Goal: Transaction & Acquisition: Book appointment/travel/reservation

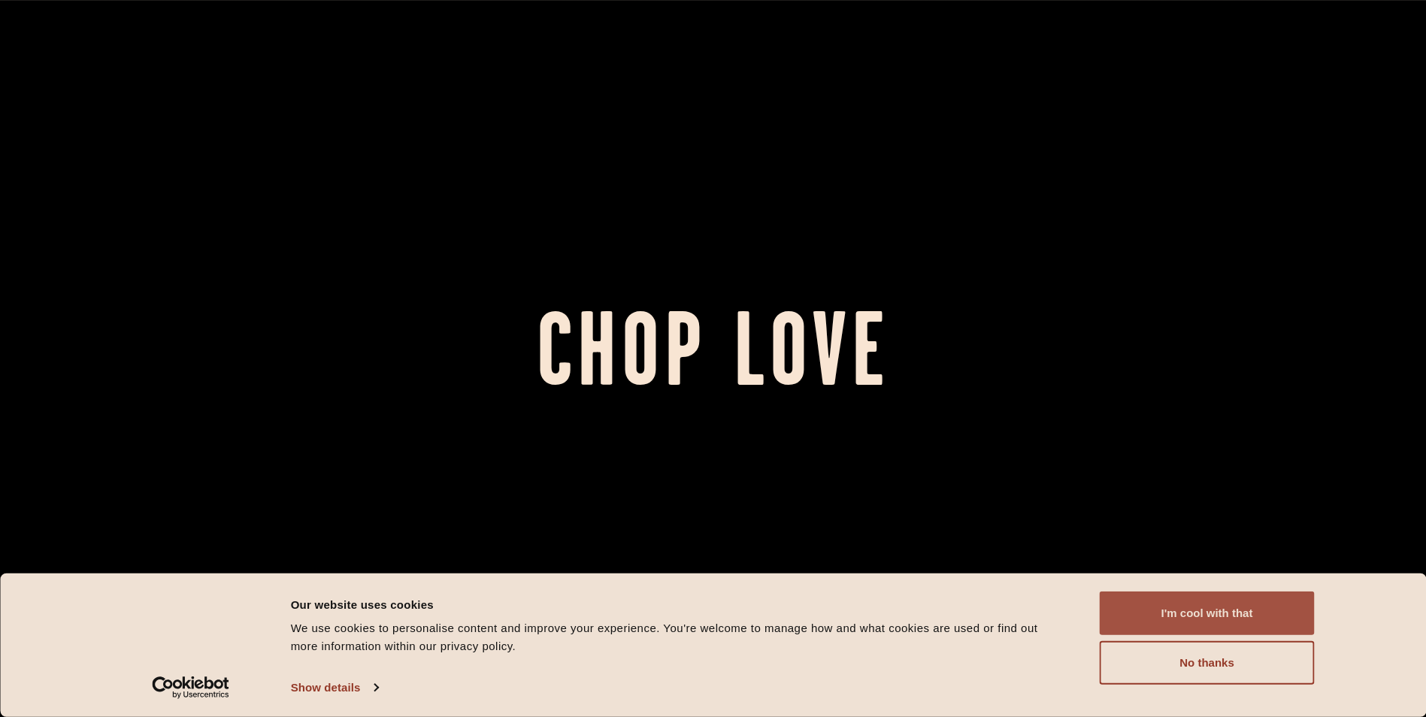
click at [1200, 617] on button "I'm cool with that" at bounding box center [1207, 614] width 215 height 44
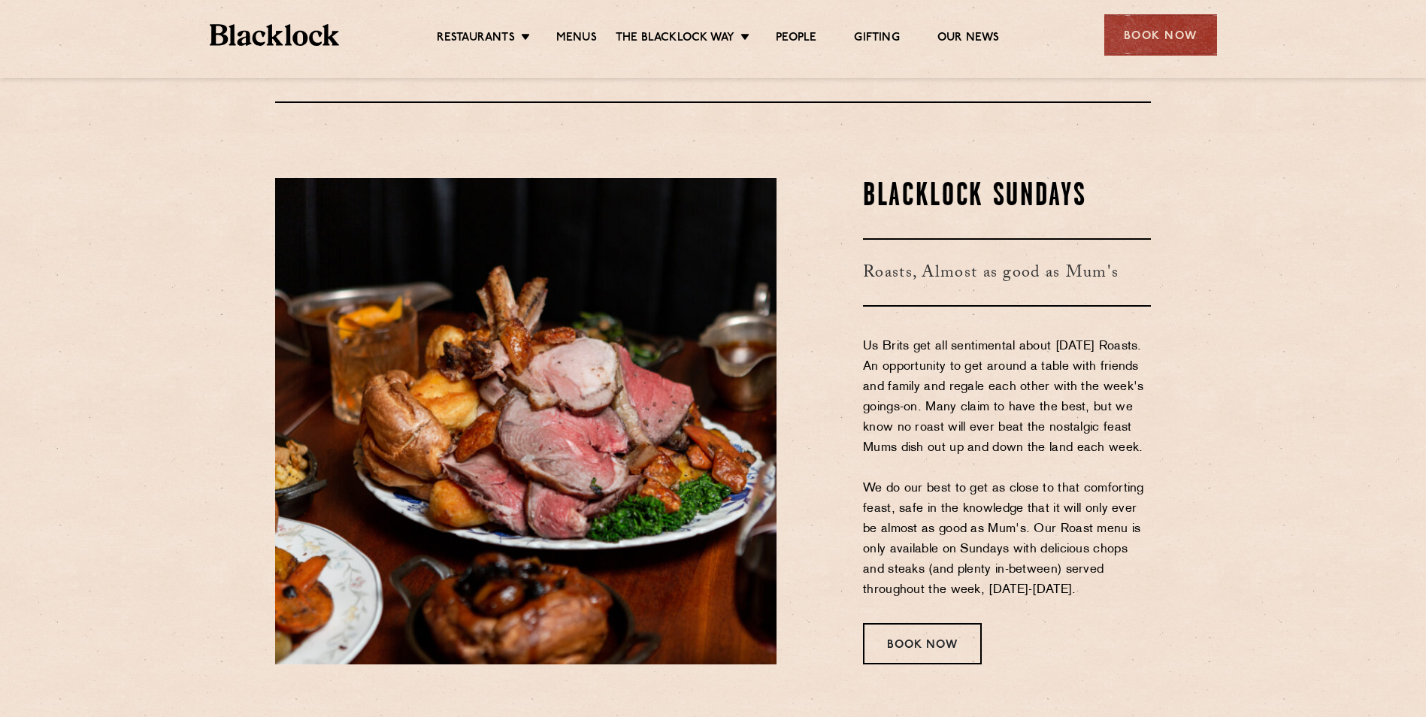
scroll to position [2255, 0]
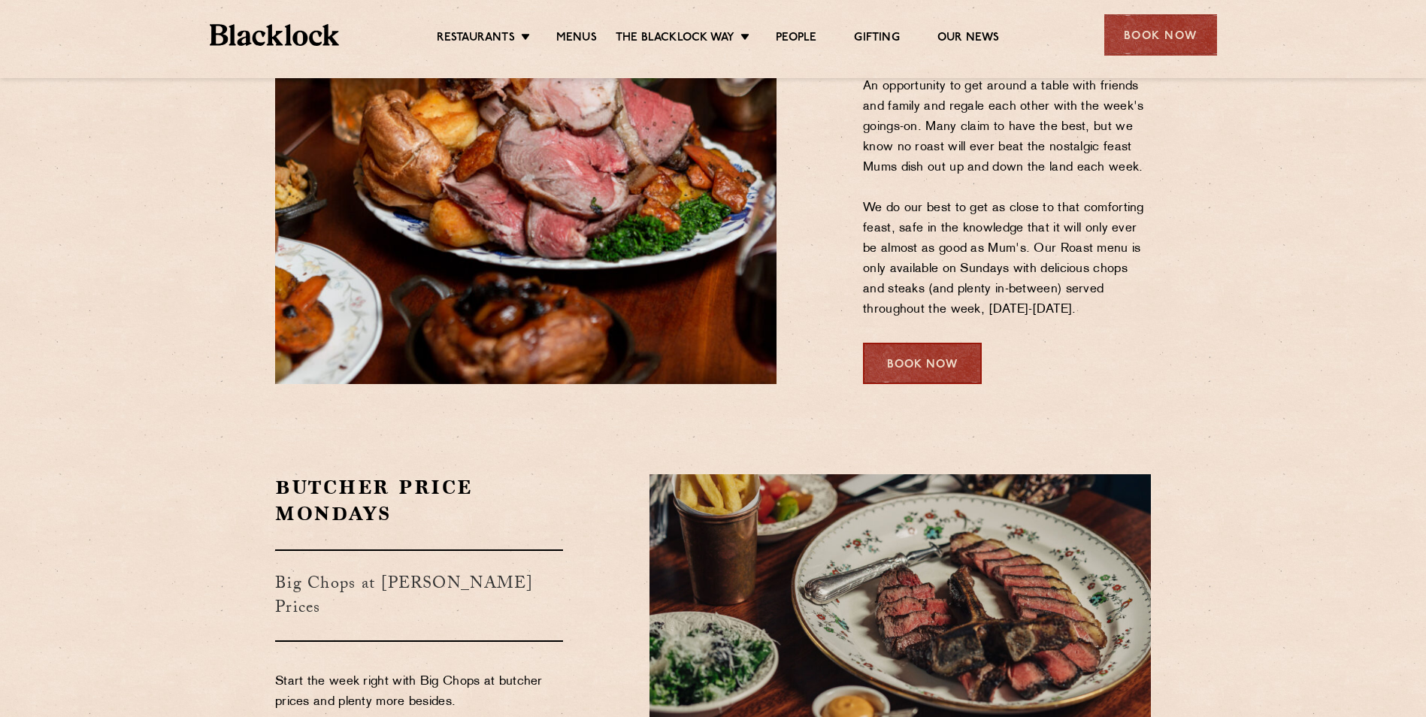
click at [942, 348] on div "Book Now" at bounding box center [922, 363] width 119 height 41
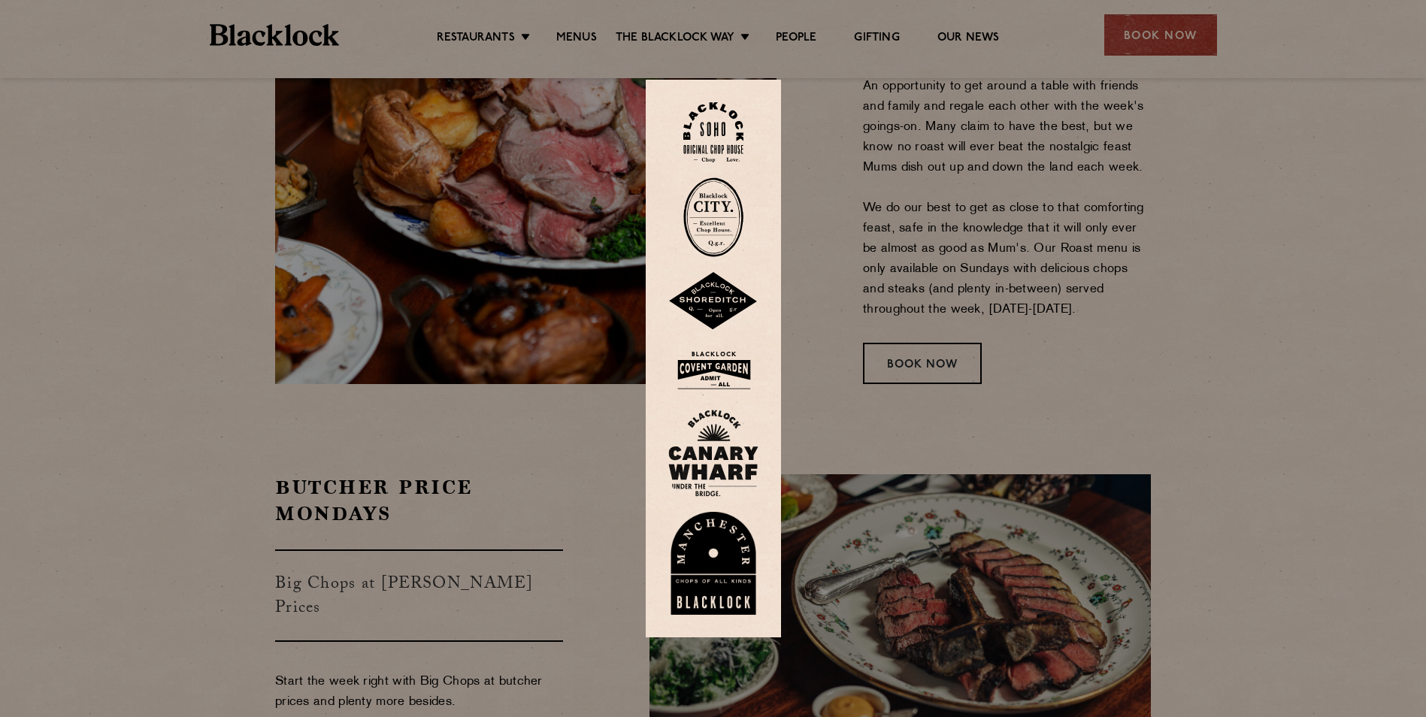
click at [707, 448] on img at bounding box center [713, 453] width 90 height 87
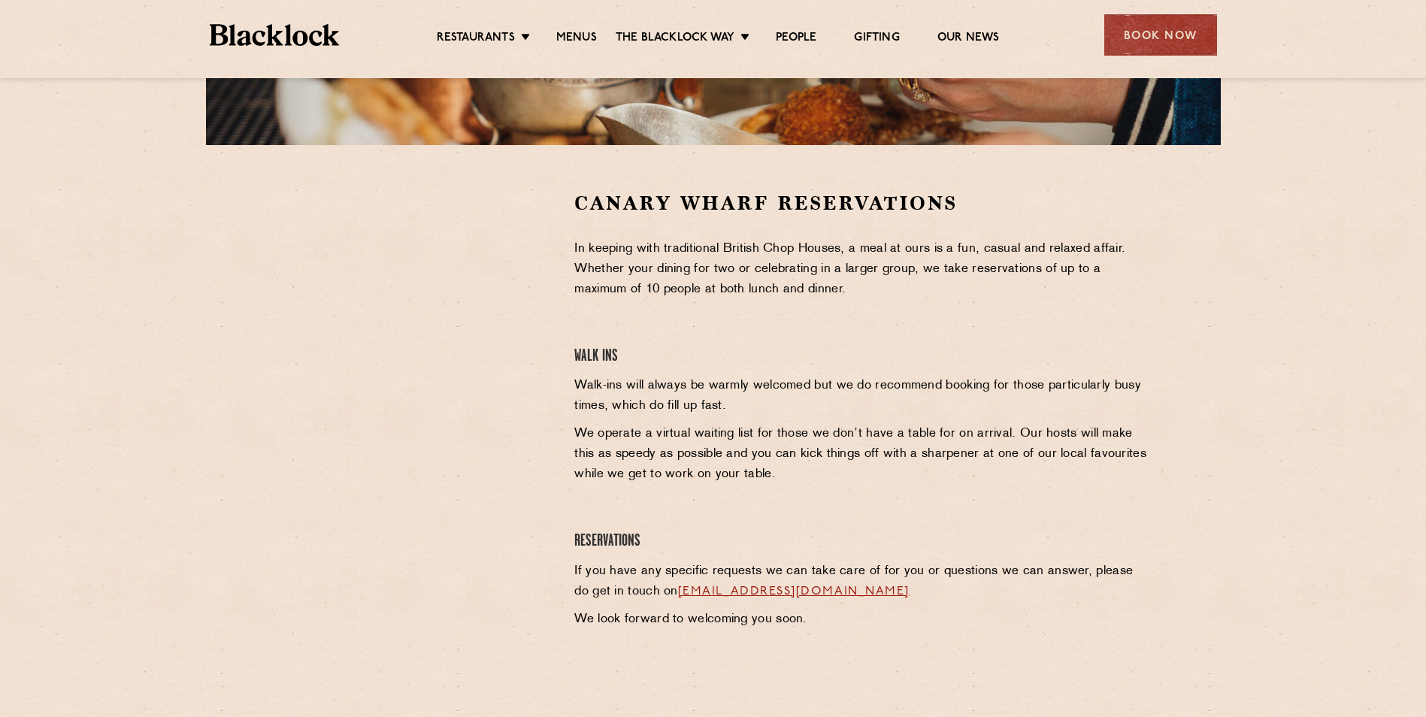
scroll to position [451, 0]
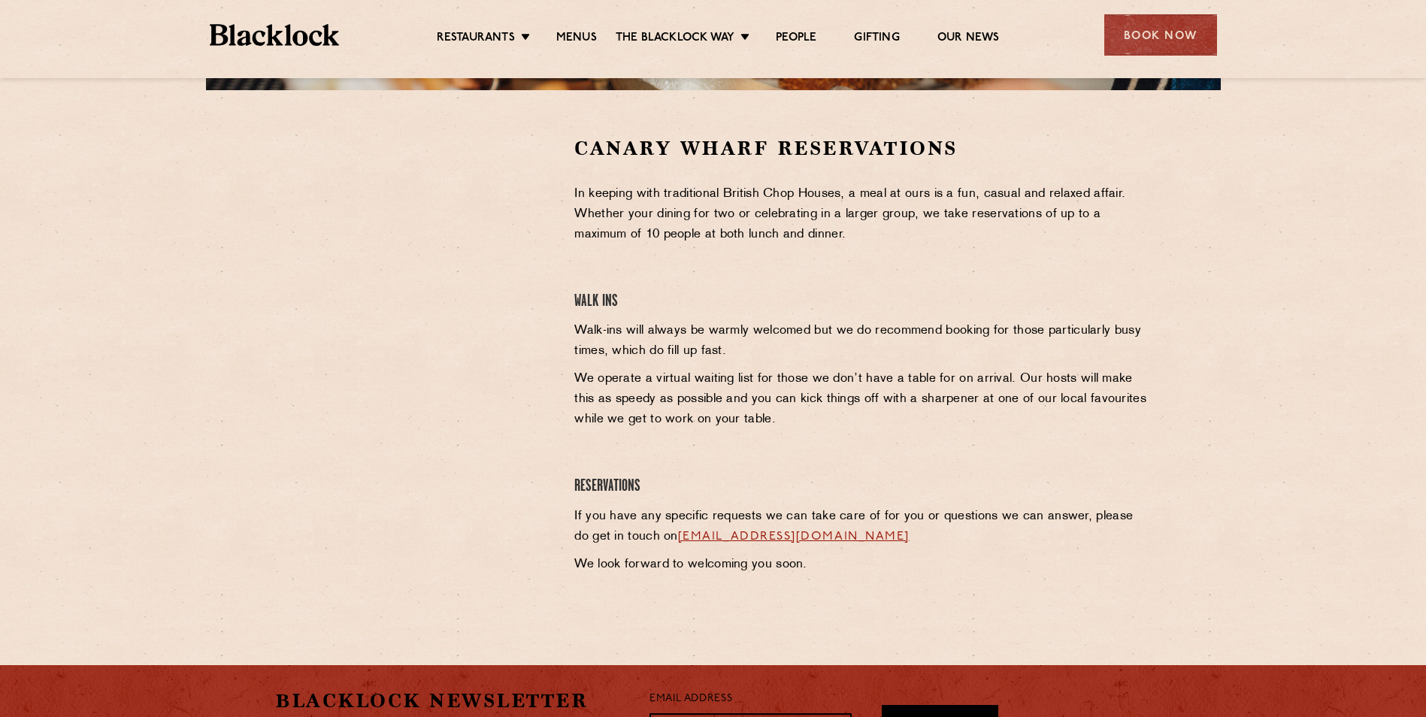
click at [747, 467] on div "Canary Wharf Reservations In keeping with traditional British Chop Houses, a me…" at bounding box center [862, 358] width 599 height 447
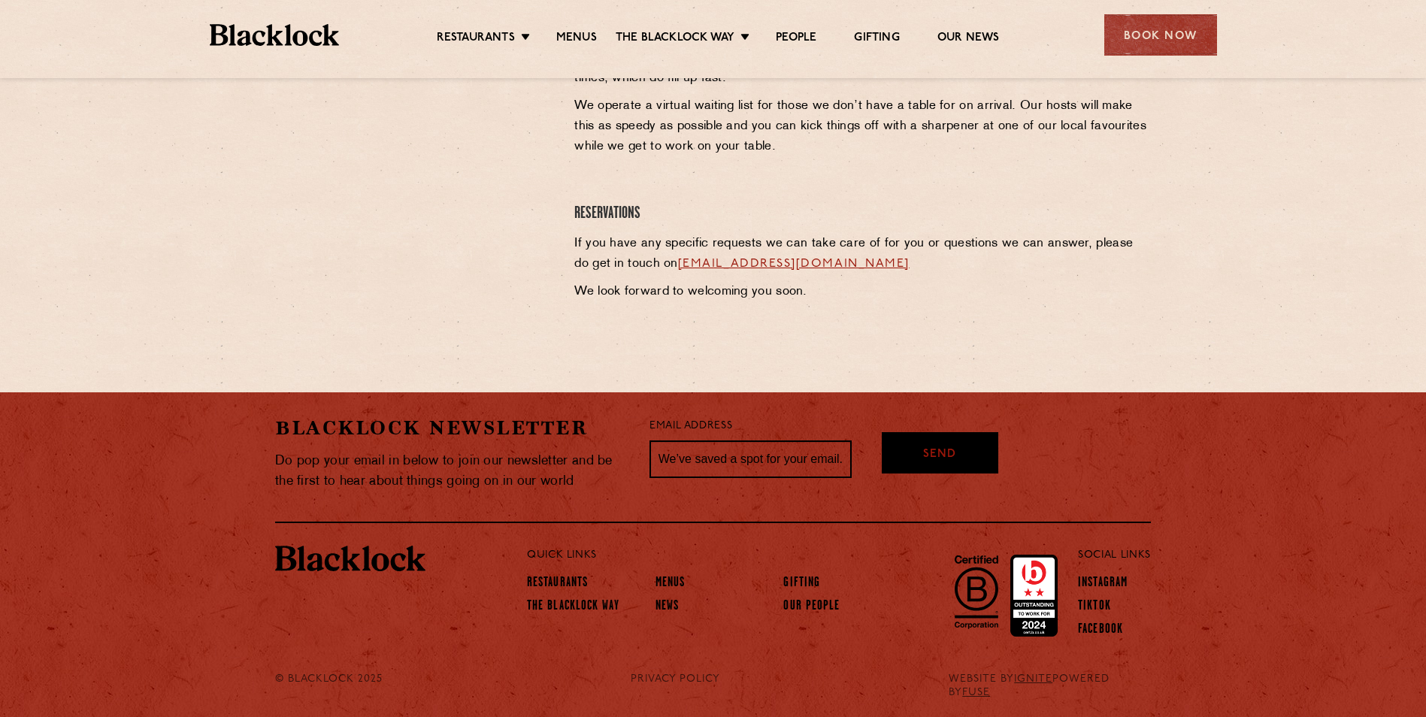
scroll to position [725, 0]
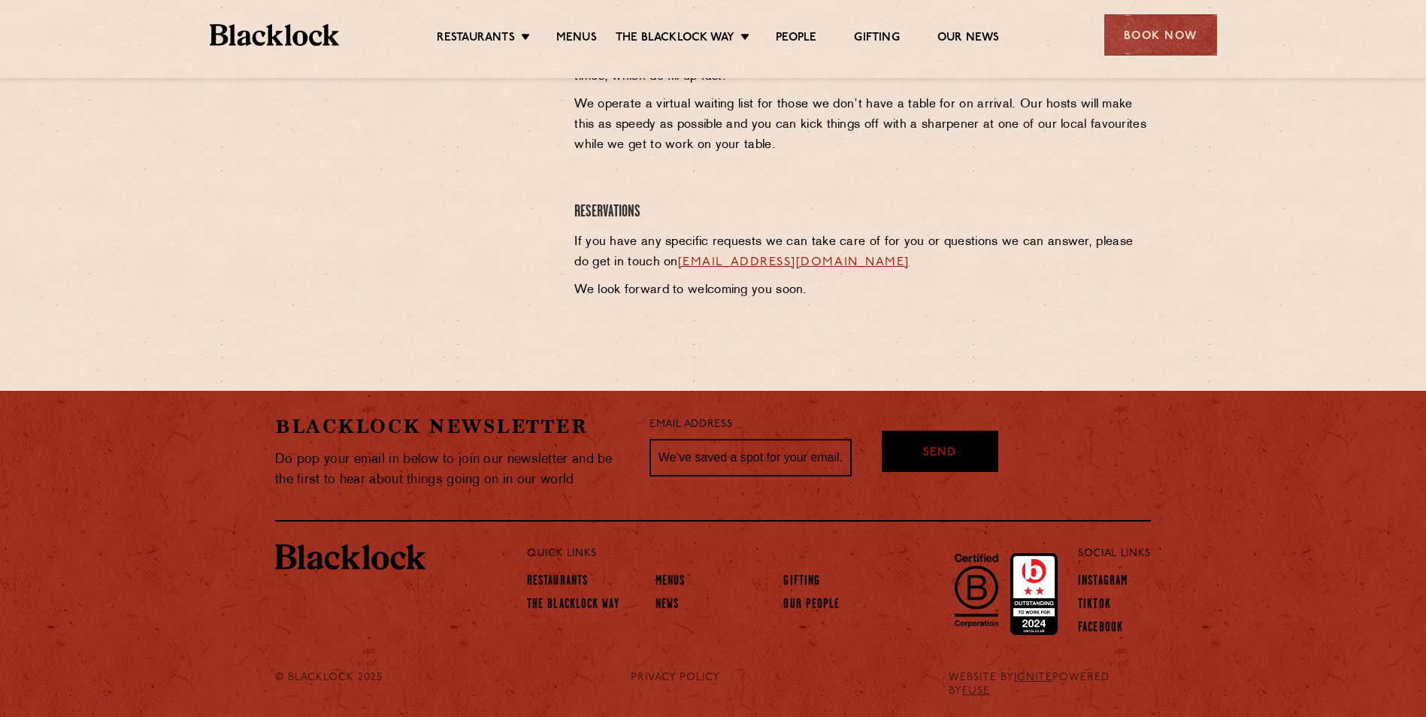
click at [253, 294] on section "Canary Wharf Reservations In keeping with traditional British Chop Houses, a me…" at bounding box center [713, 84] width 1426 height 537
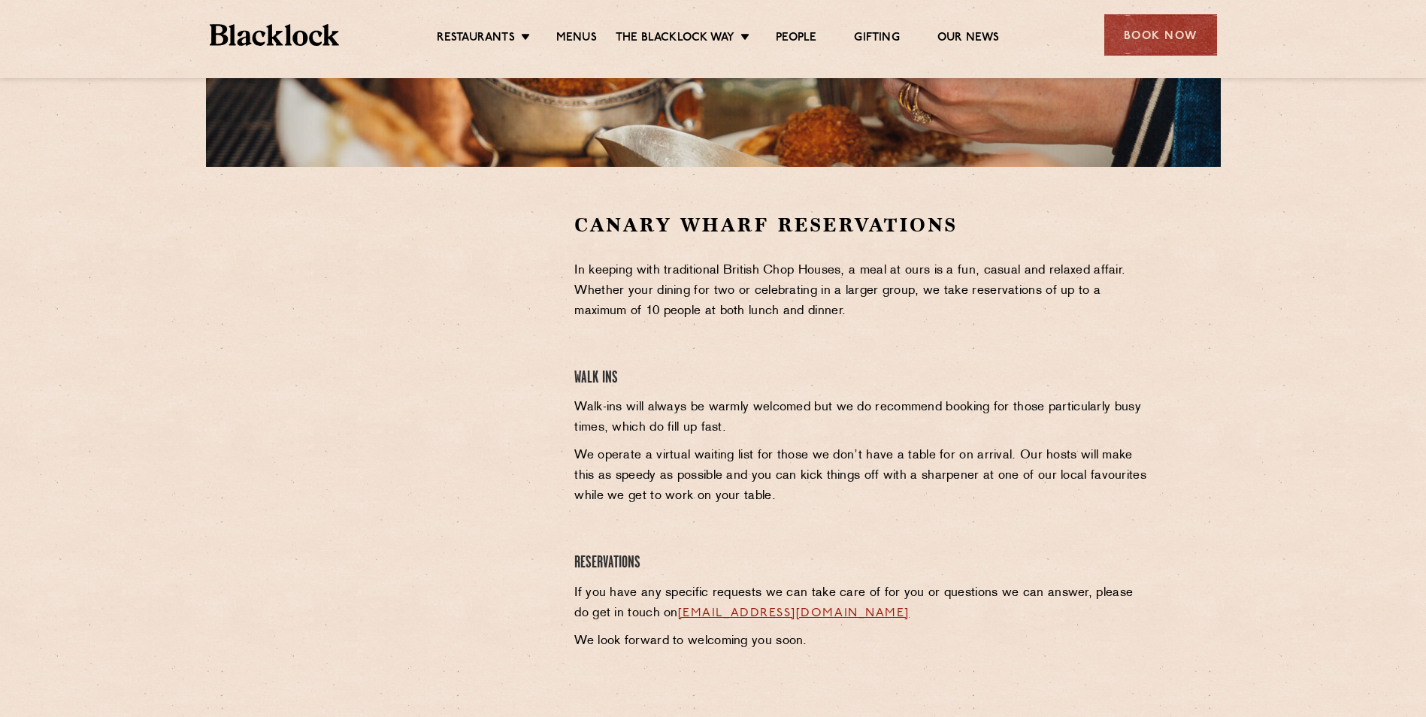
scroll to position [274, 0]
